Goal: Transaction & Acquisition: Book appointment/travel/reservation

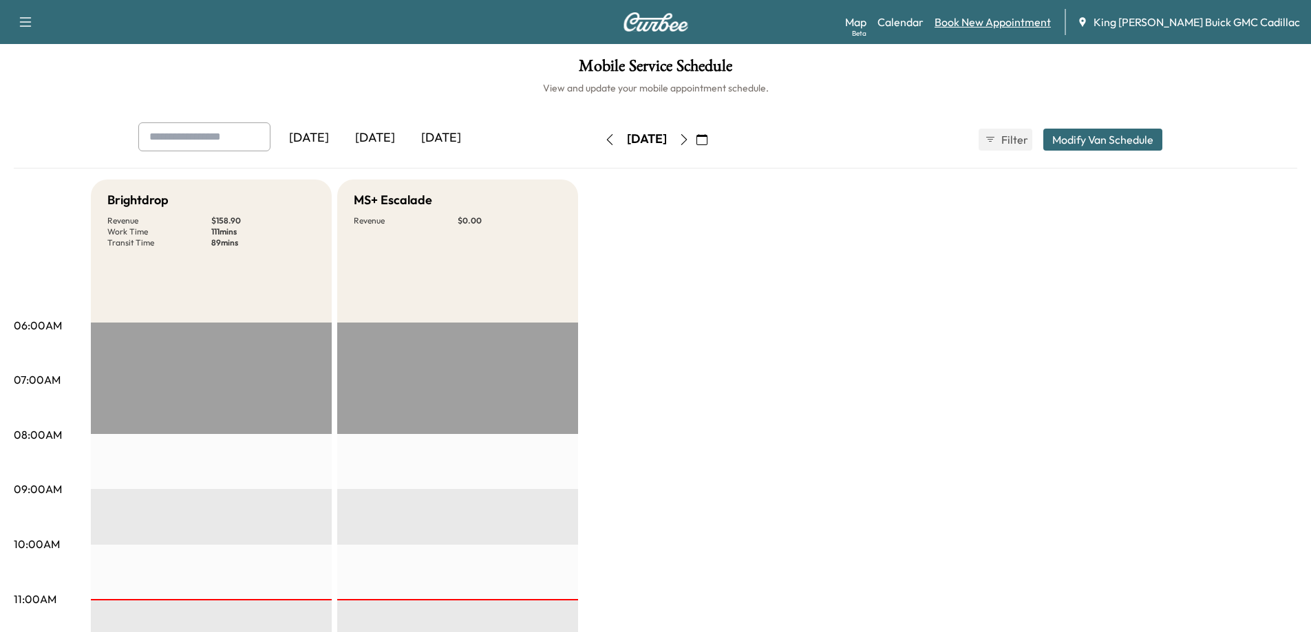
click at [1051, 23] on link "Book New Appointment" at bounding box center [992, 22] width 116 height 17
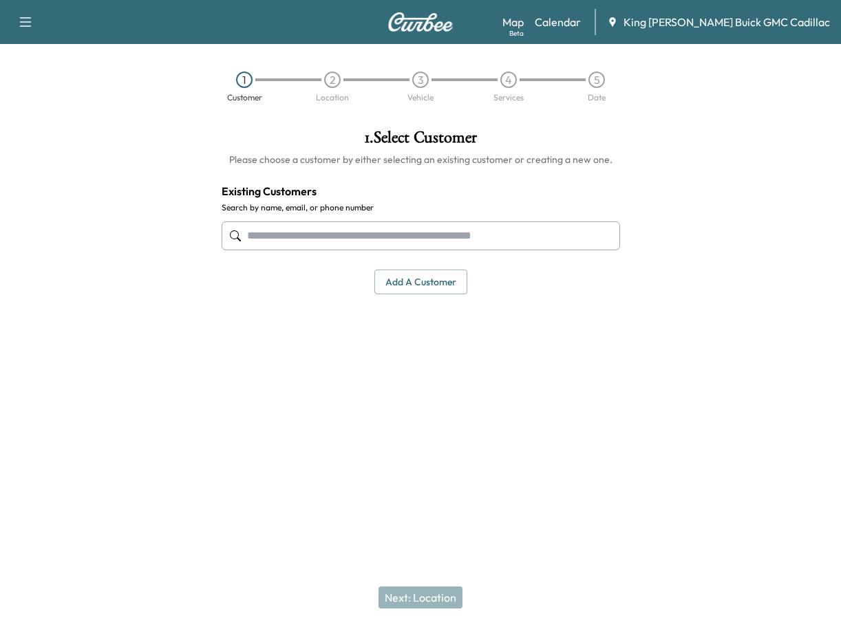
drag, startPoint x: 345, startPoint y: 226, endPoint x: 370, endPoint y: 212, distance: 28.7
click at [345, 226] on input "text" at bounding box center [421, 236] width 398 height 29
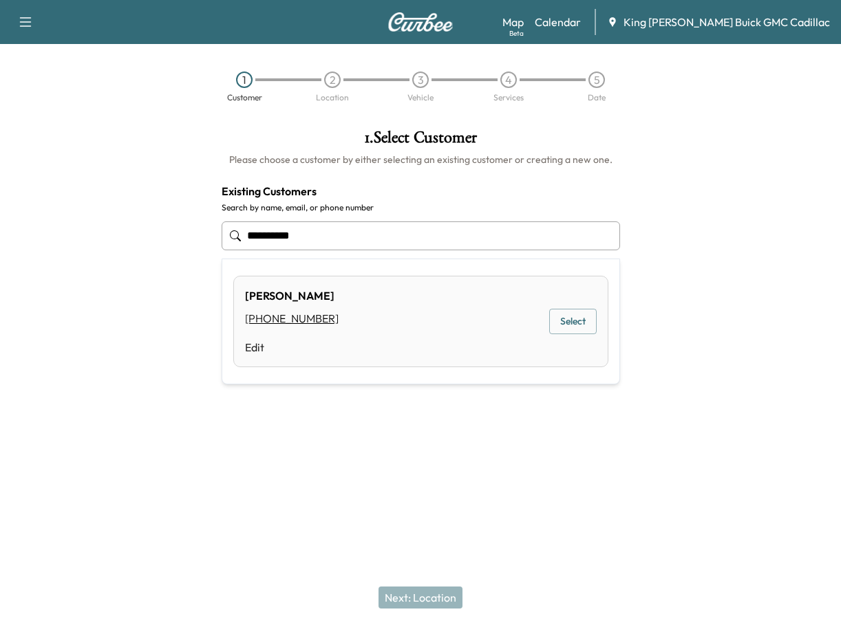
click at [556, 321] on button "Select" at bounding box center [572, 321] width 47 height 25
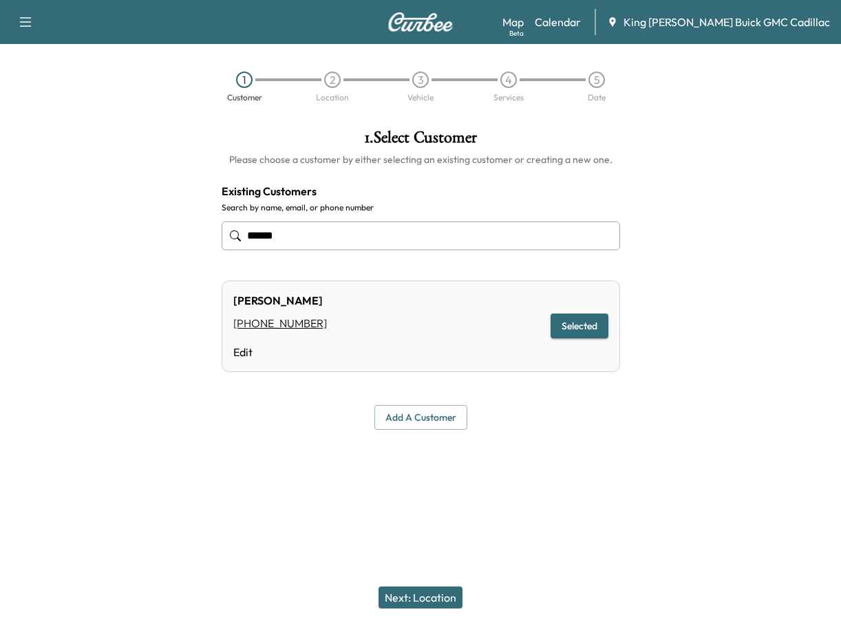
type input "*****"
click at [436, 596] on button "Next: Location" at bounding box center [420, 598] width 84 height 22
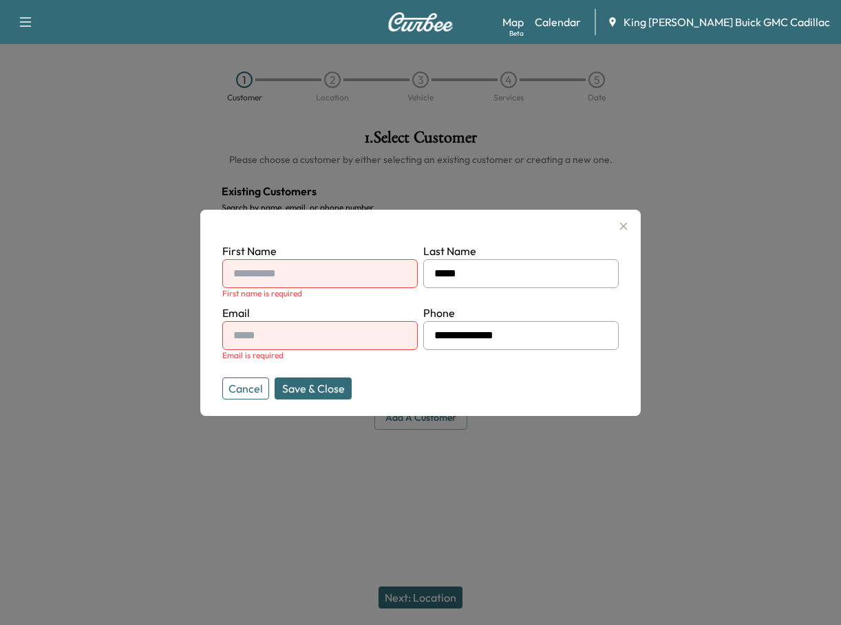
click at [630, 228] on icon "button" at bounding box center [623, 226] width 17 height 17
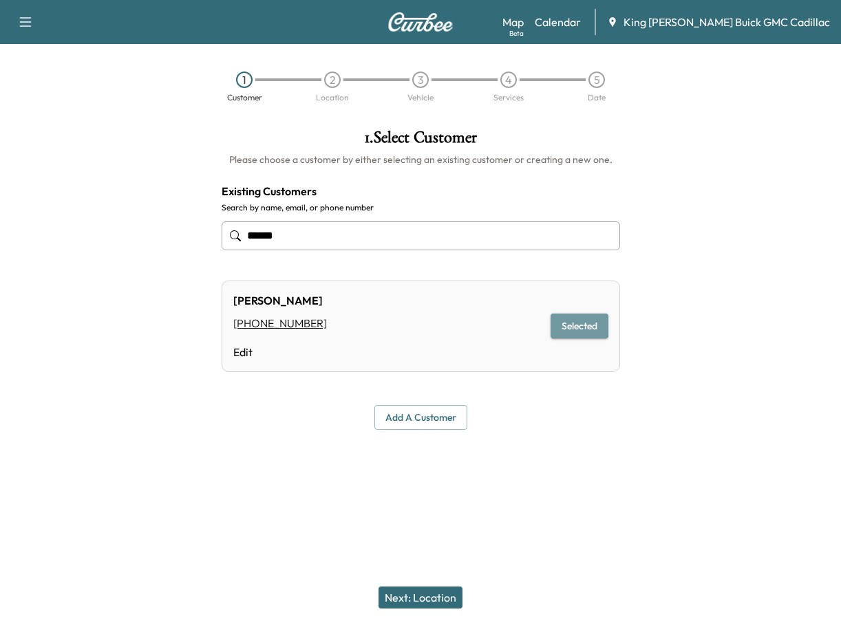
click at [561, 322] on button "Selected" at bounding box center [579, 326] width 58 height 25
click at [403, 599] on button "Next: Location" at bounding box center [420, 598] width 84 height 22
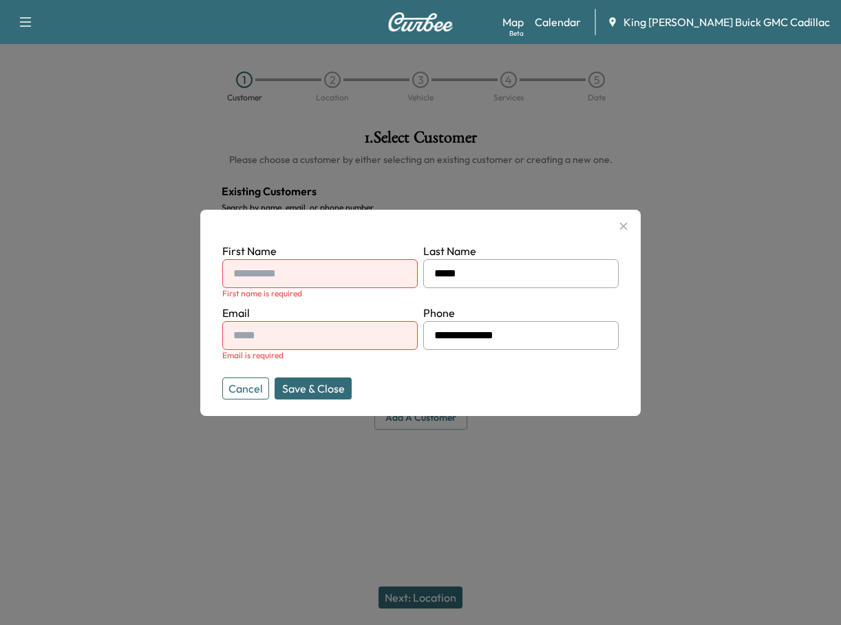
click at [312, 274] on input "text" at bounding box center [319, 273] width 195 height 29
type input "**********"
click at [430, 392] on form "**********" at bounding box center [420, 318] width 396 height 151
click at [301, 336] on input "text" at bounding box center [319, 335] width 195 height 29
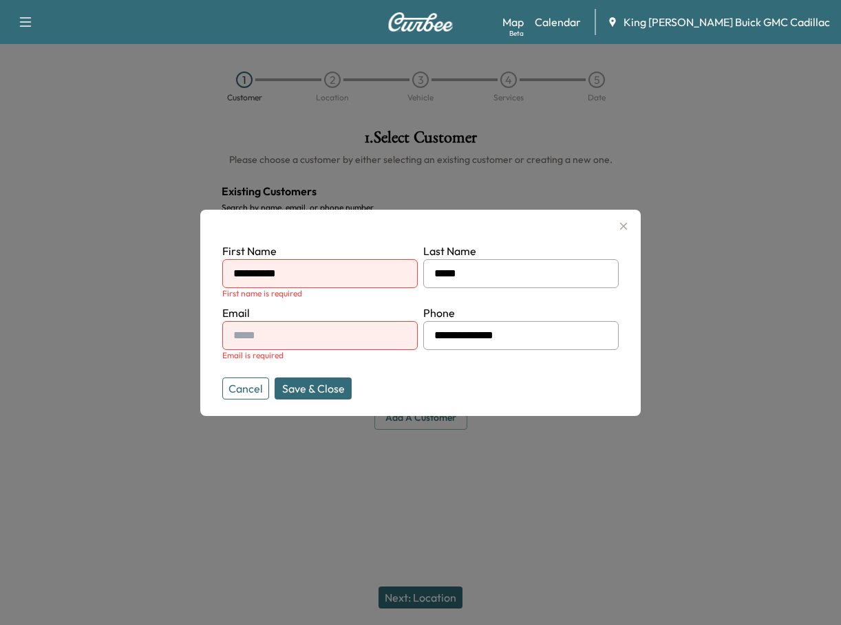
click at [480, 386] on form "**********" at bounding box center [420, 318] width 396 height 151
click at [305, 347] on input "text" at bounding box center [319, 335] width 195 height 29
paste input "**********"
type input "**********"
click at [299, 390] on button "Save & Close" at bounding box center [313, 389] width 77 height 22
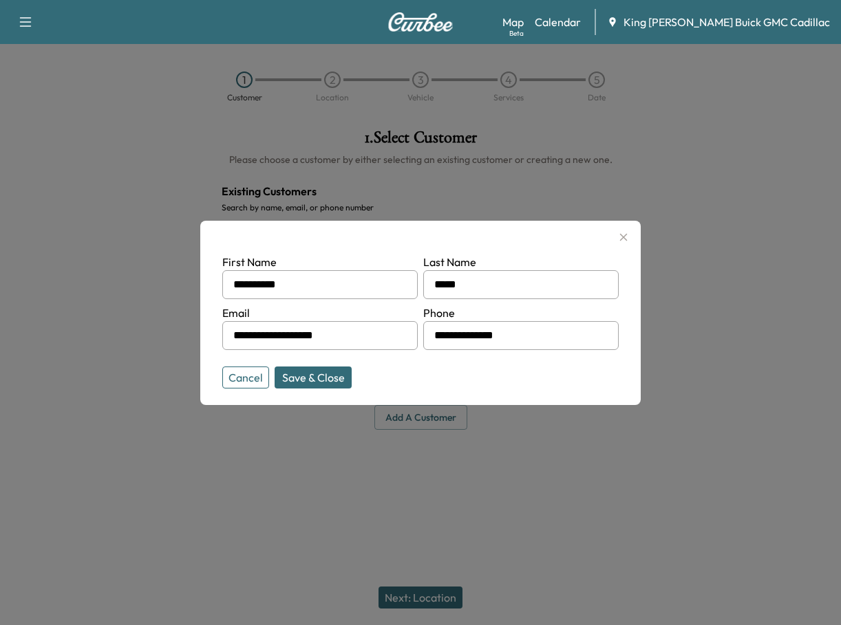
type input "**********"
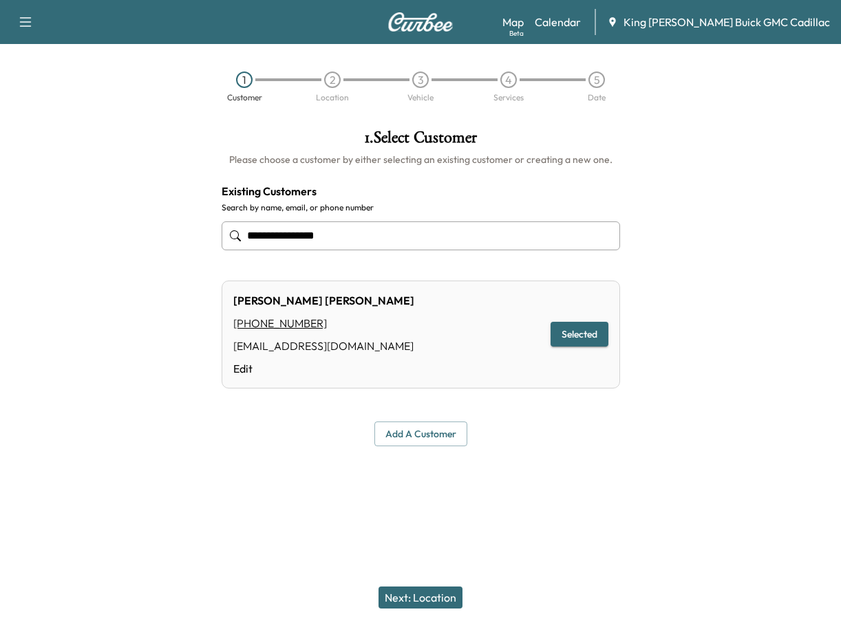
click at [437, 593] on button "Next: Location" at bounding box center [420, 598] width 84 height 22
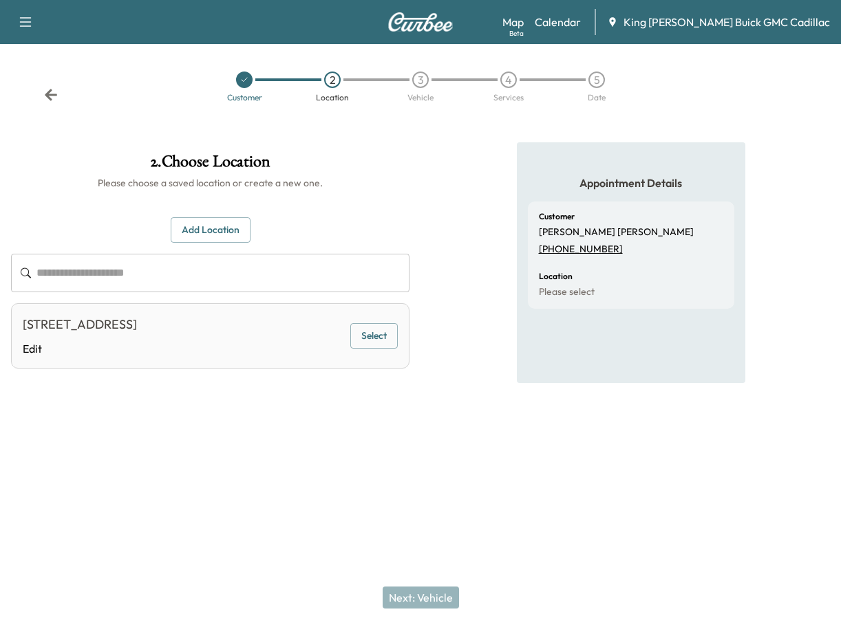
click at [385, 345] on button "Select" at bounding box center [373, 335] width 47 height 25
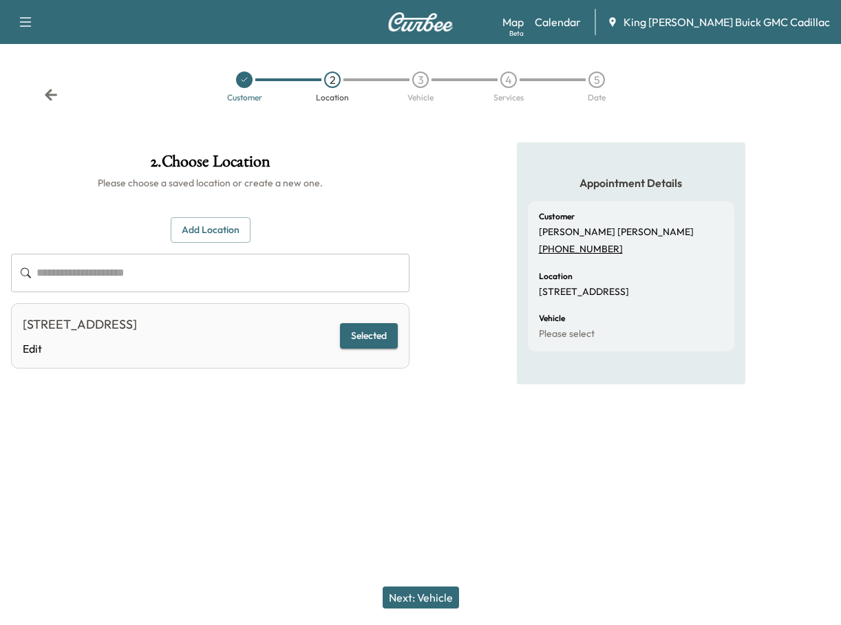
click at [452, 581] on div "Next: Vehicle" at bounding box center [420, 597] width 841 height 55
click at [451, 590] on button "Next: Vehicle" at bounding box center [421, 598] width 76 height 22
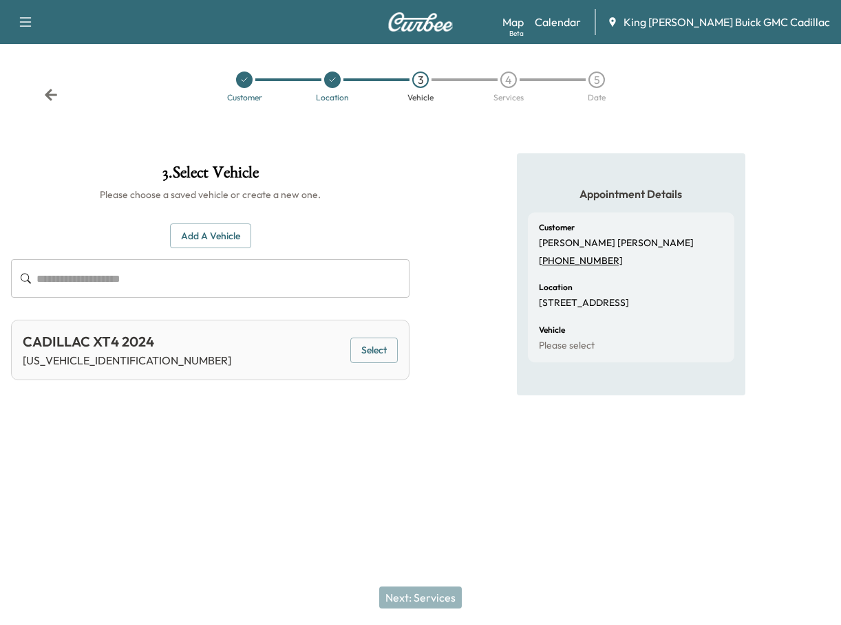
click at [370, 353] on button "Select" at bounding box center [373, 350] width 47 height 25
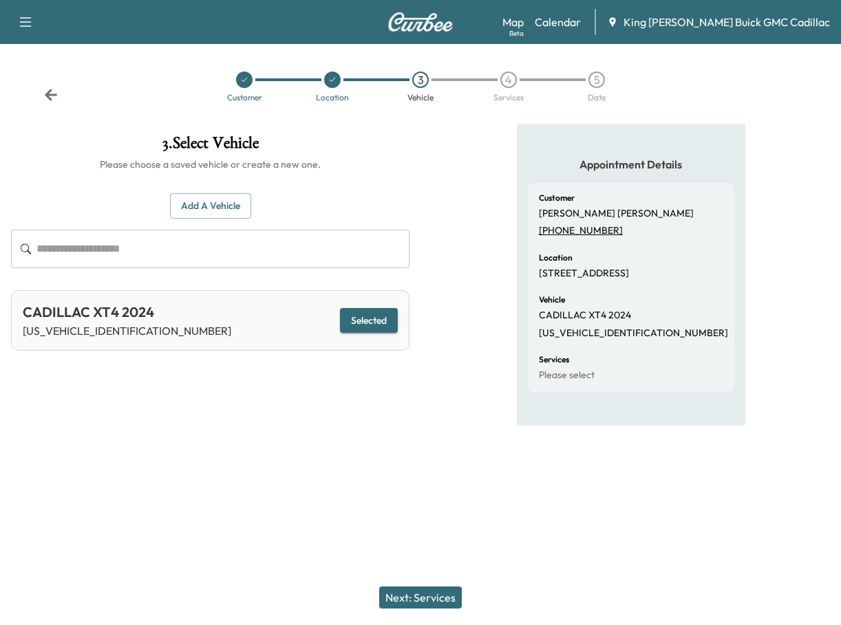
click at [412, 588] on button "Next: Services" at bounding box center [420, 598] width 83 height 22
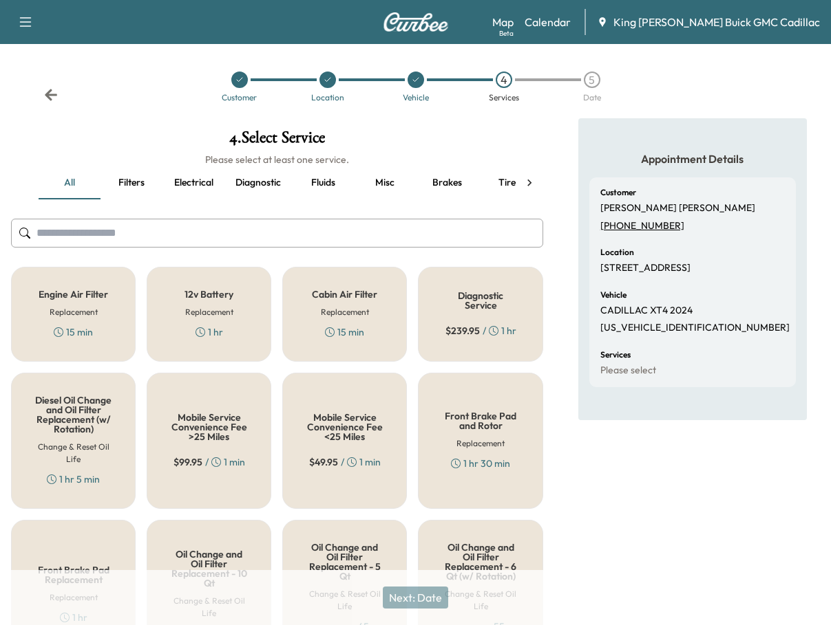
click at [149, 235] on input "text" at bounding box center [277, 233] width 532 height 29
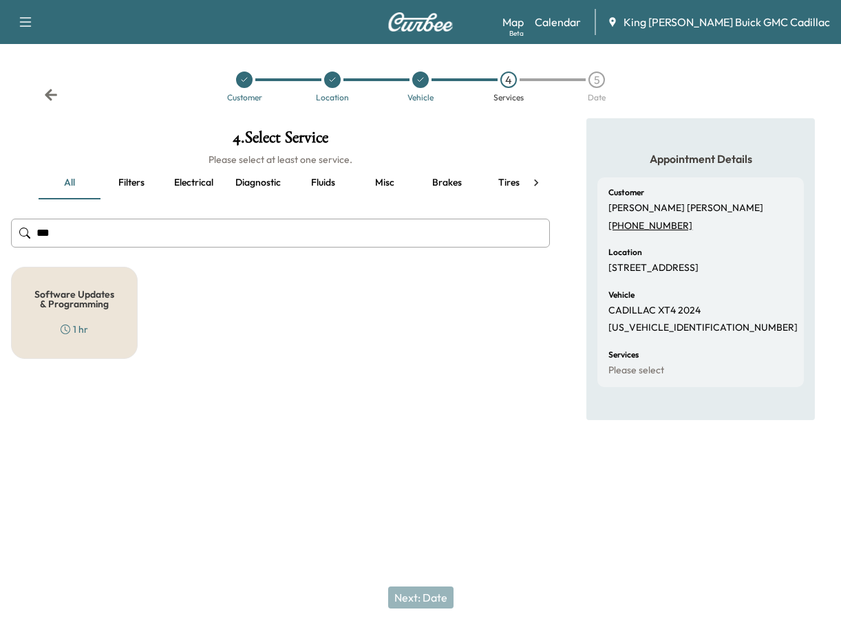
click at [100, 283] on div "Software Updates & Programming 1 hr" at bounding box center [74, 313] width 127 height 92
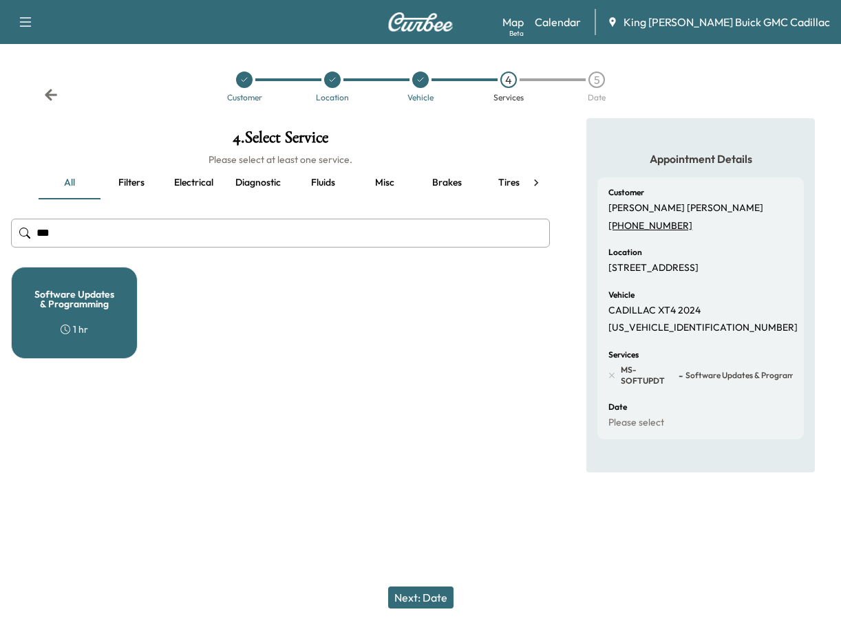
drag, startPoint x: 58, startPoint y: 237, endPoint x: 8, endPoint y: 235, distance: 49.6
click at [10, 235] on div "4 . Select Service Please select at least one service. all Filters Electrical D…" at bounding box center [280, 244] width 561 height 252
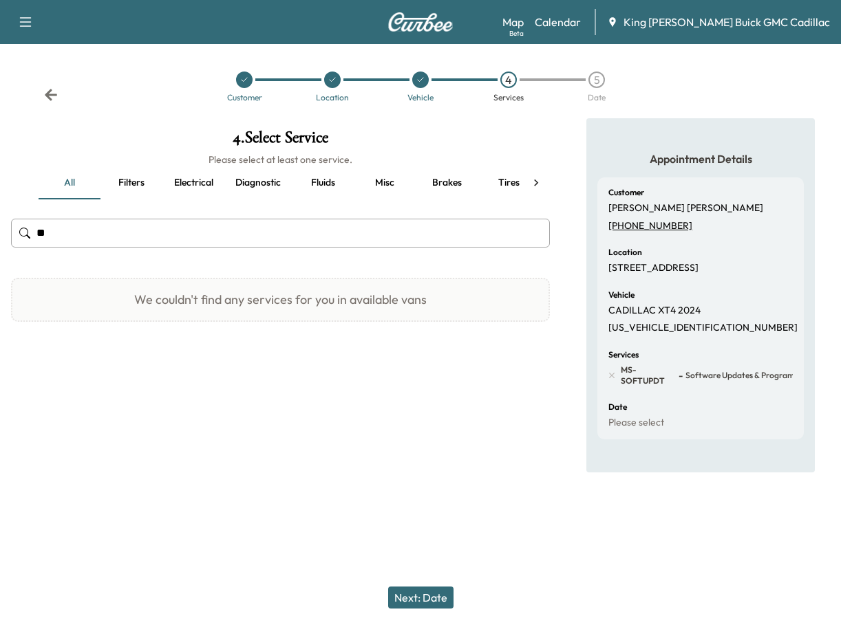
type input "*"
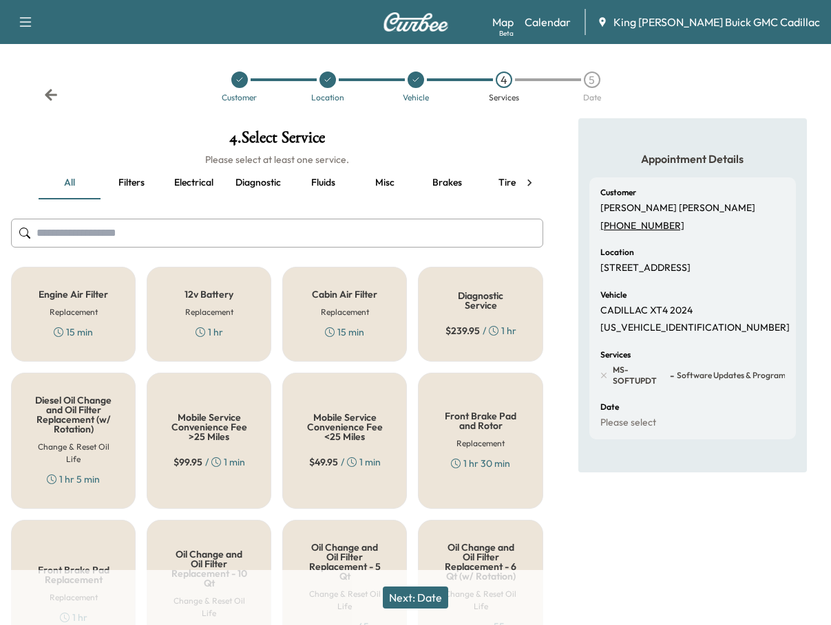
click at [436, 324] on div "Diagnostic Service $ 239.95 / 1 hr" at bounding box center [480, 314] width 125 height 95
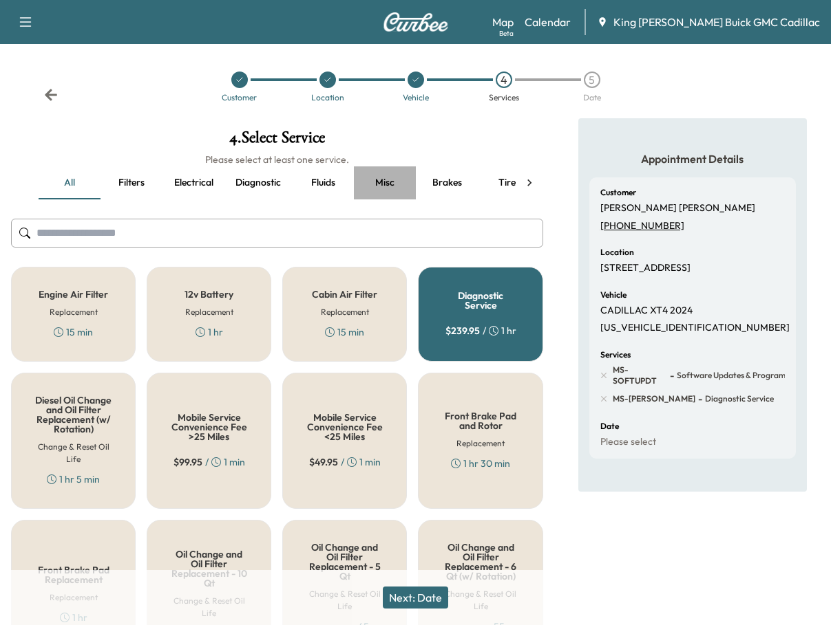
click at [383, 183] on button "Misc" at bounding box center [385, 183] width 62 height 33
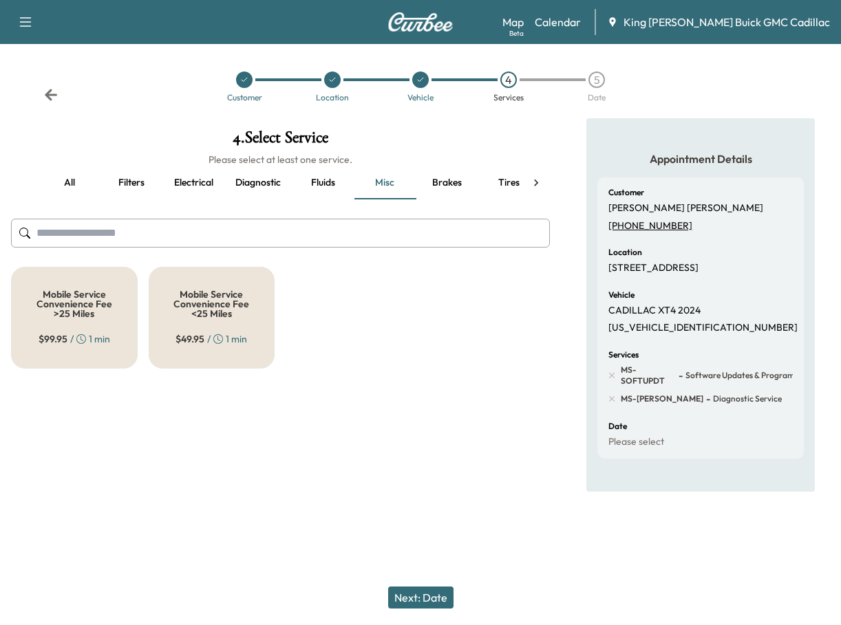
click at [97, 332] on div "$ 99.95 / 1 min" at bounding box center [75, 339] width 72 height 14
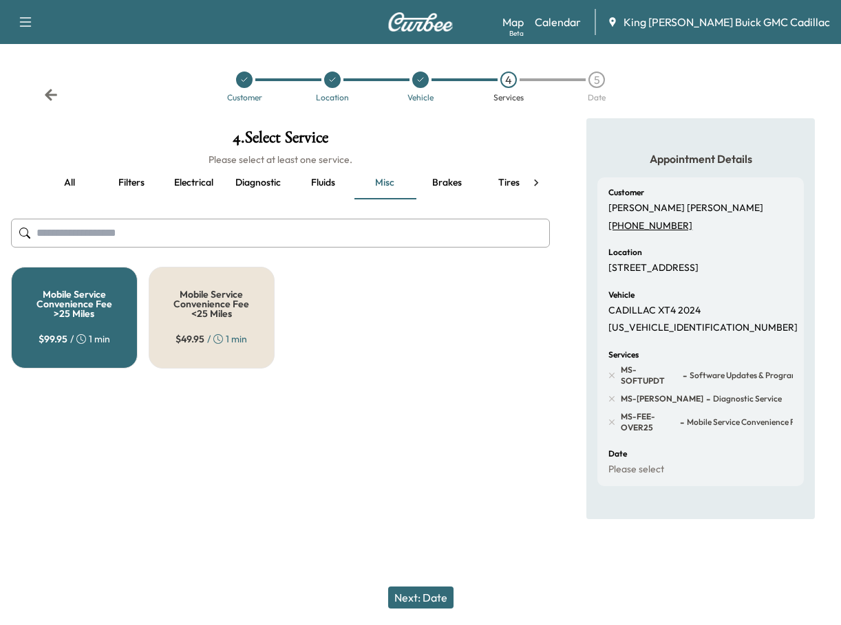
click at [410, 597] on button "Next: Date" at bounding box center [420, 598] width 65 height 22
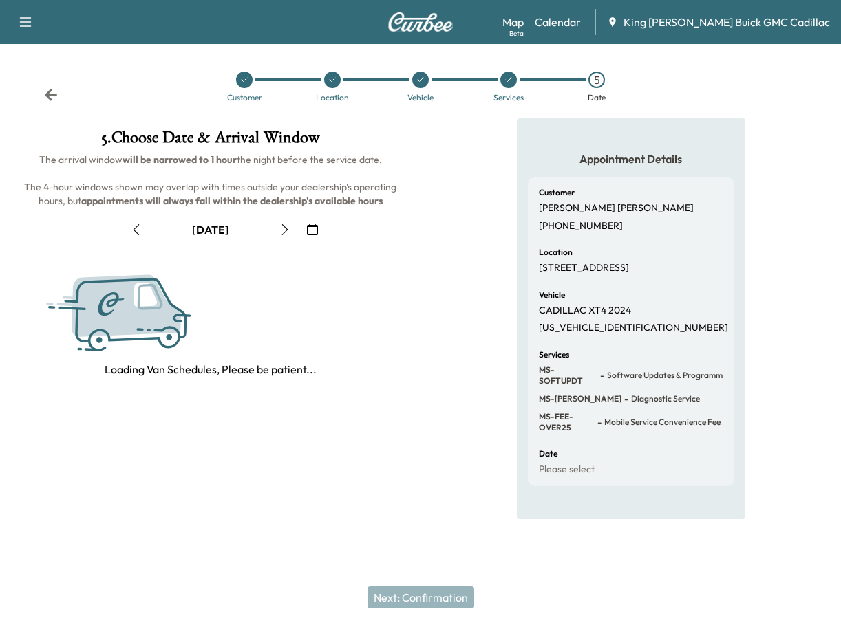
click at [307, 232] on icon "button" at bounding box center [312, 229] width 11 height 11
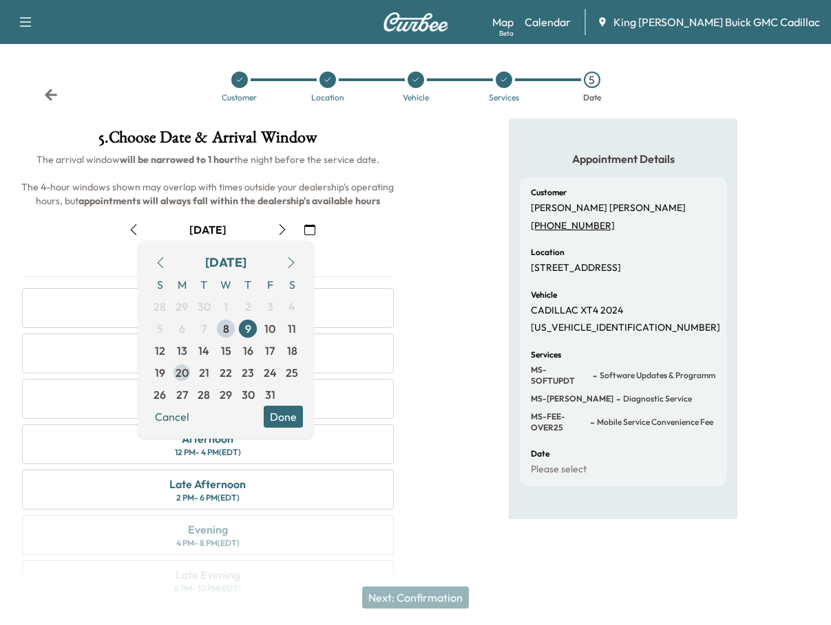
click at [186, 374] on span "20" at bounding box center [181, 373] width 13 height 17
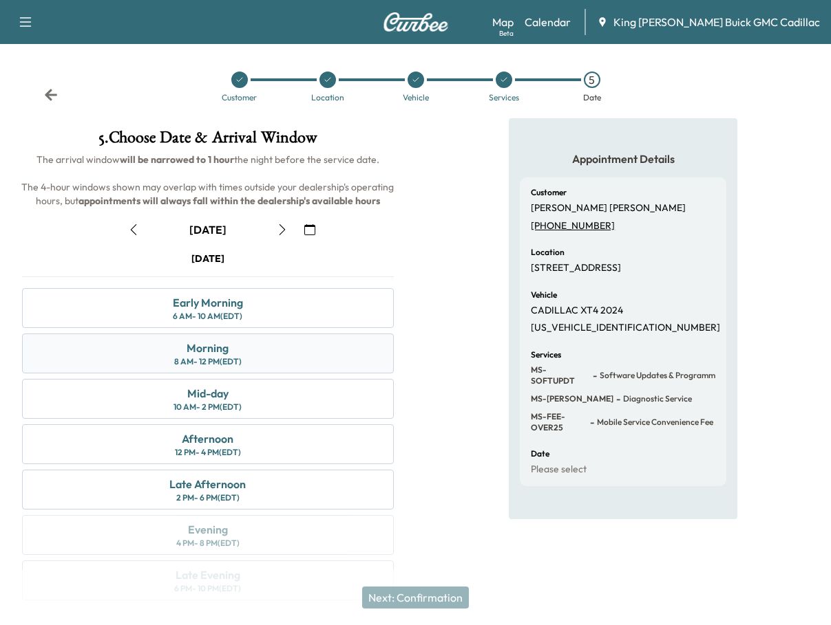
click at [209, 357] on div "8 AM - 12 PM (EDT)" at bounding box center [207, 361] width 67 height 11
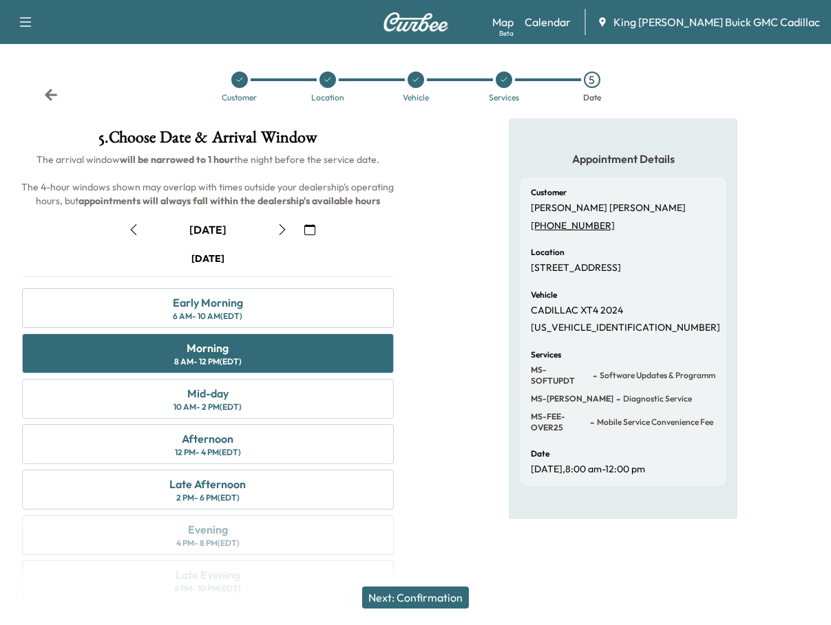
click at [410, 597] on button "Next: Confirmation" at bounding box center [415, 598] width 107 height 22
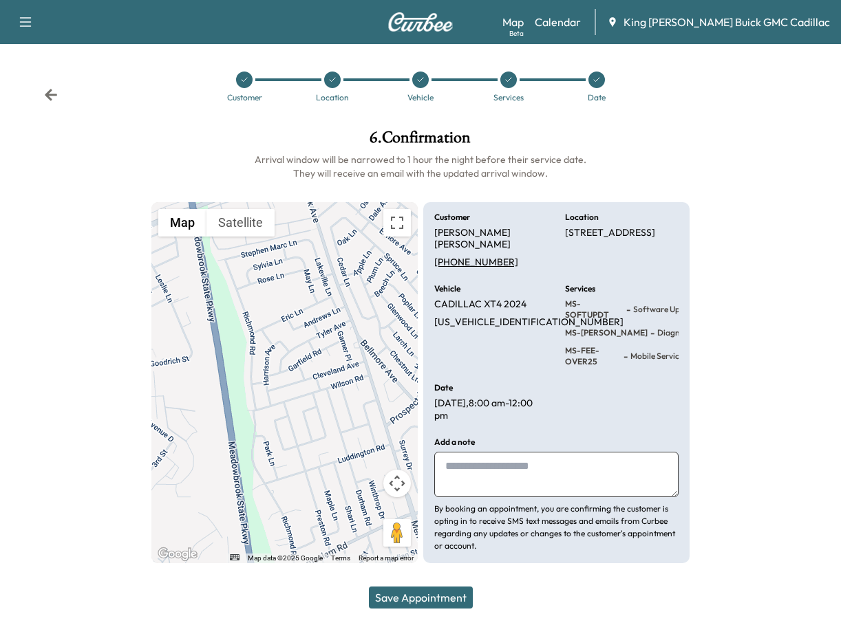
click at [472, 478] on textarea at bounding box center [556, 474] width 244 height 45
paste textarea "**********"
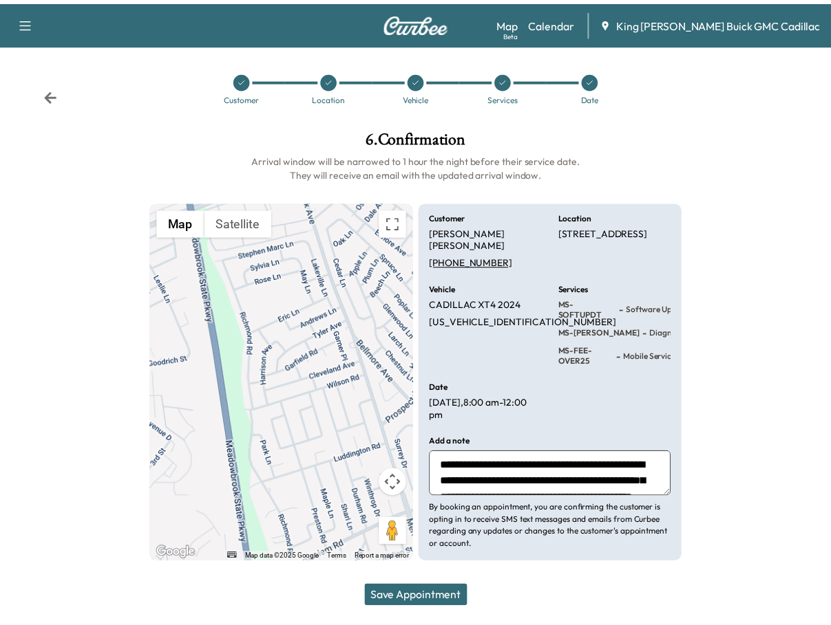
scroll to position [43, 0]
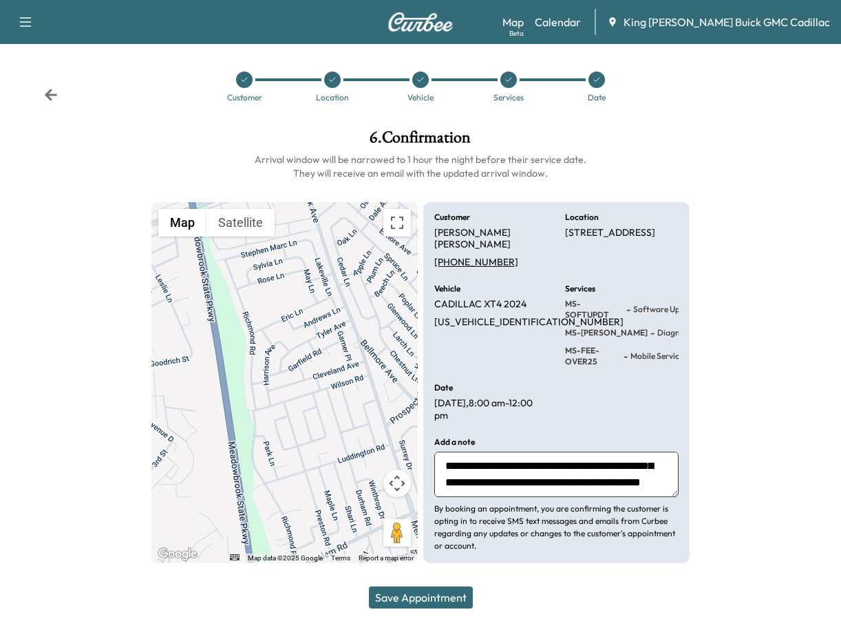
type textarea "**********"
click at [432, 605] on button "Save Appointment" at bounding box center [421, 598] width 104 height 22
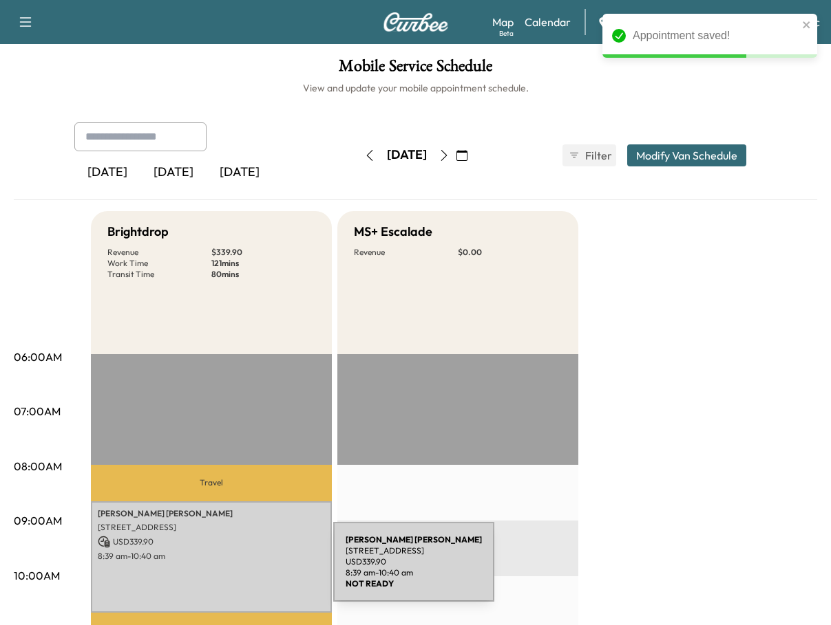
click at [230, 570] on div "[PERSON_NAME] [STREET_ADDRESS] USD 339.90 8:39 am - 10:40 am" at bounding box center [211, 558] width 241 height 112
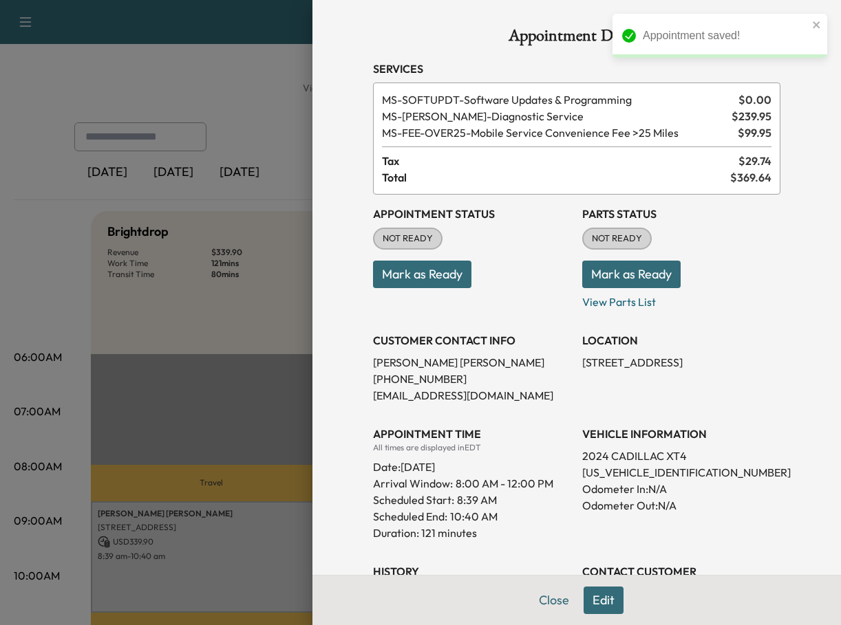
click at [396, 279] on button "Mark as Ready" at bounding box center [422, 275] width 98 height 28
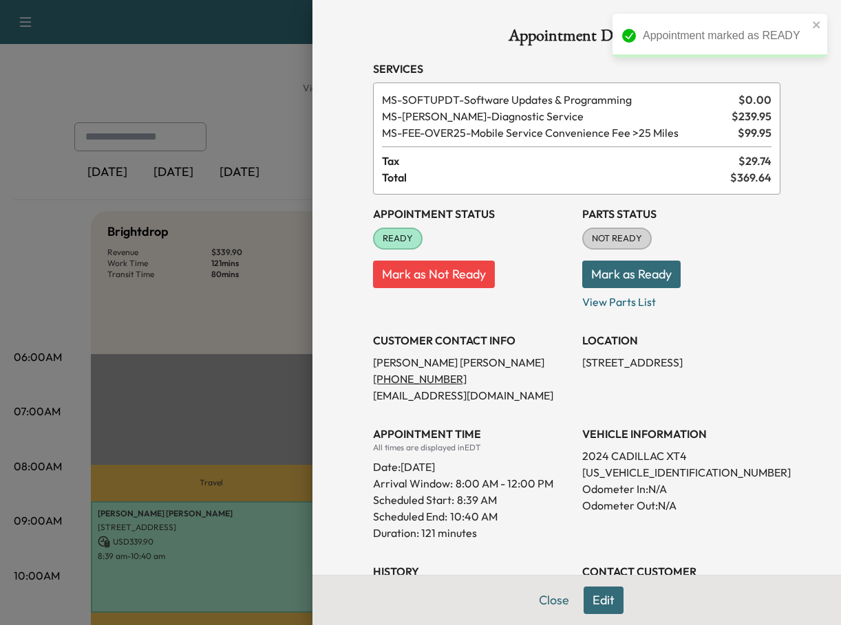
click at [226, 351] on div at bounding box center [420, 312] width 841 height 625
